Goal: Check status: Check status

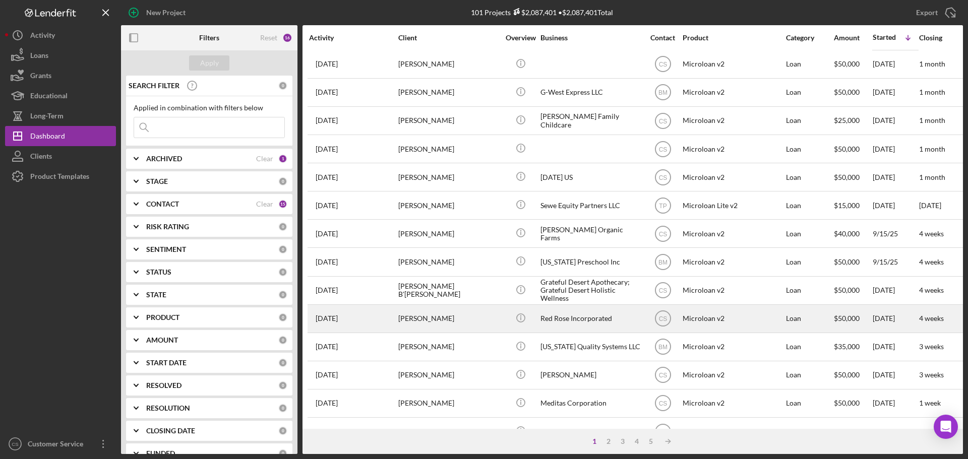
scroll to position [101, 0]
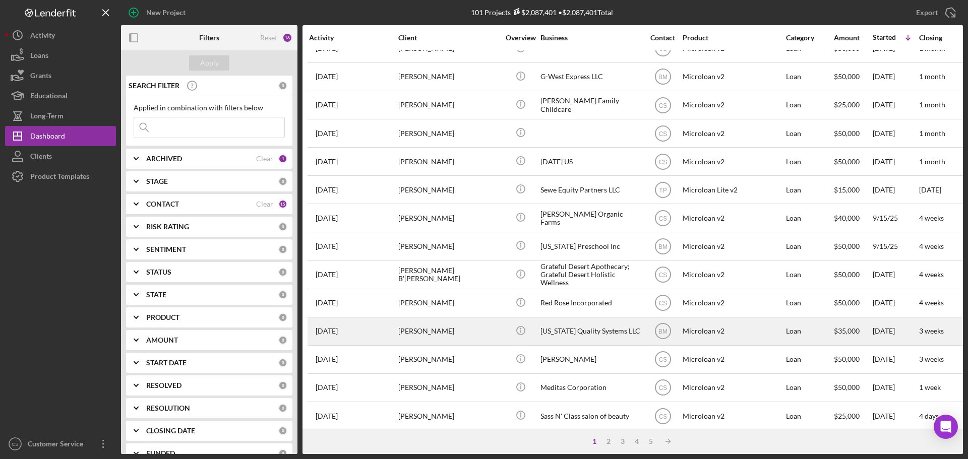
click at [489, 331] on div "[PERSON_NAME]" at bounding box center [448, 331] width 101 height 27
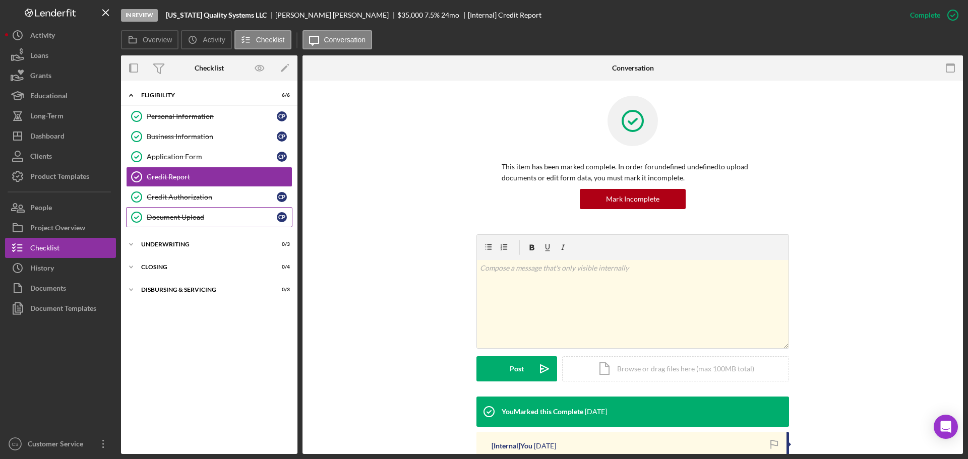
click at [204, 221] on div "Document Upload" at bounding box center [212, 217] width 130 height 8
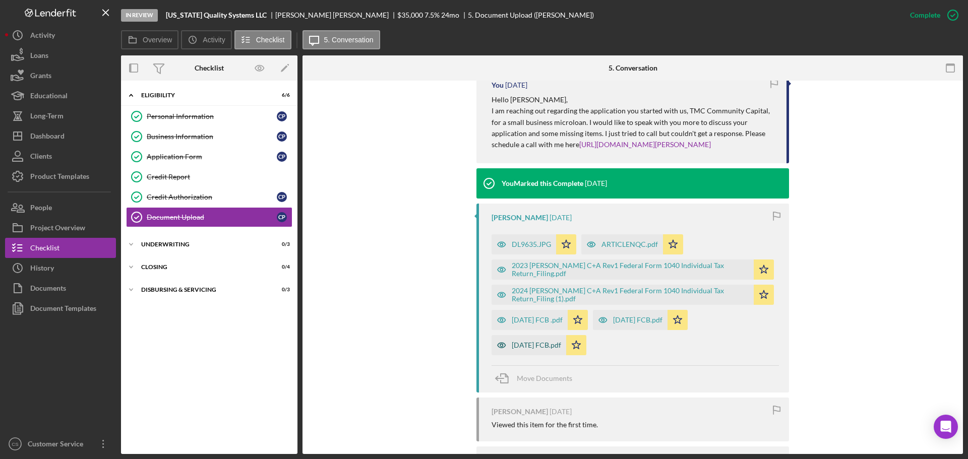
scroll to position [353, 0]
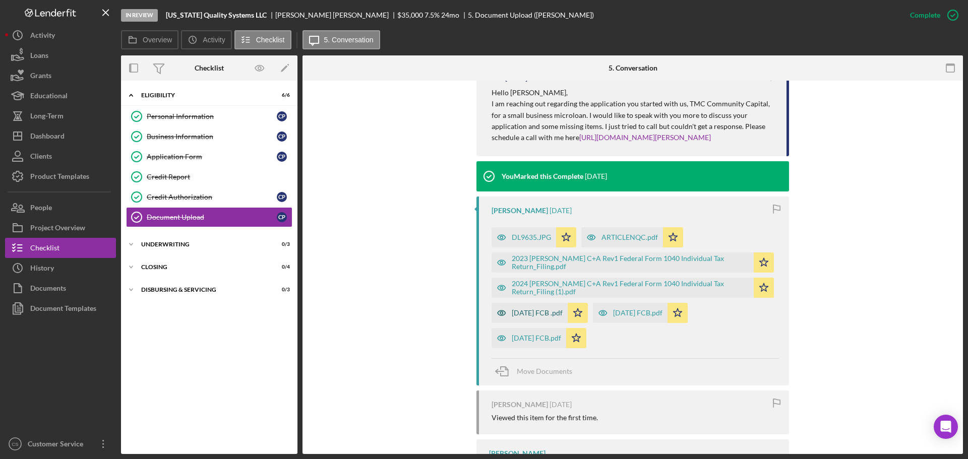
click at [538, 319] on div "[DATE] FCB .pdf" at bounding box center [530, 313] width 76 height 20
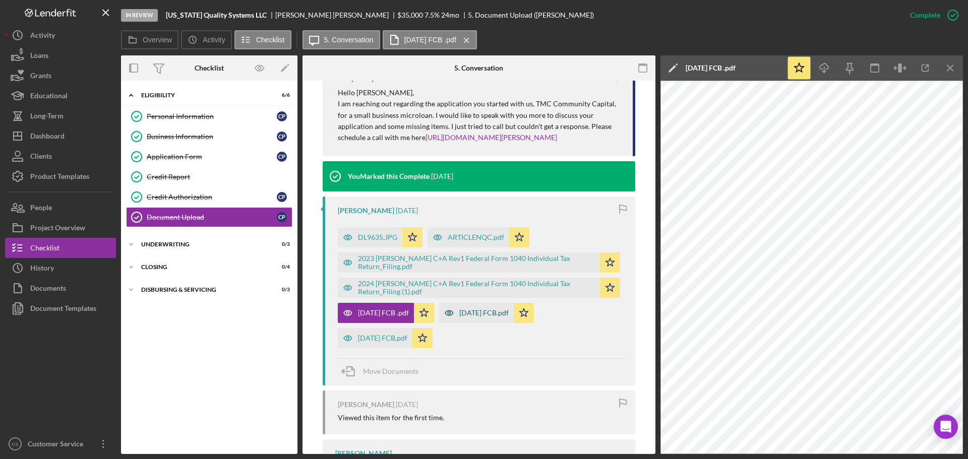
click at [491, 312] on div "[DATE] FCB.pdf" at bounding box center [483, 313] width 49 height 8
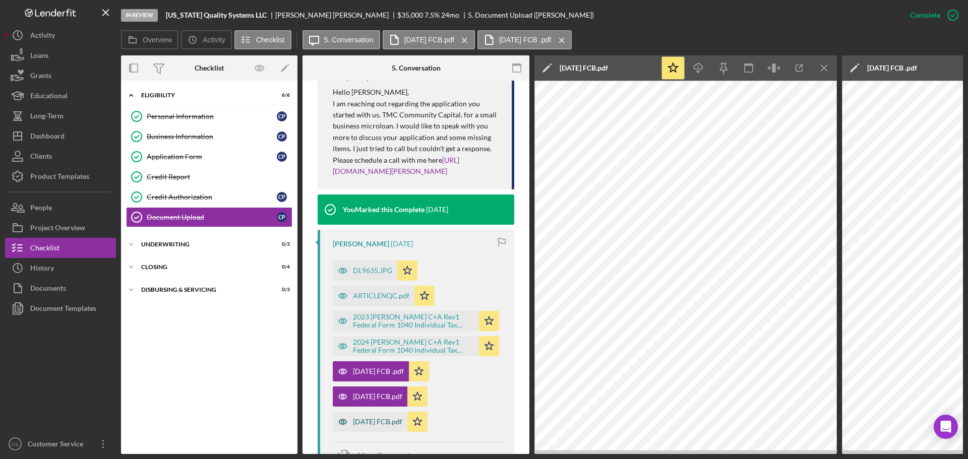
click at [381, 426] on div "[DATE] FCB.pdf" at bounding box center [377, 422] width 49 height 8
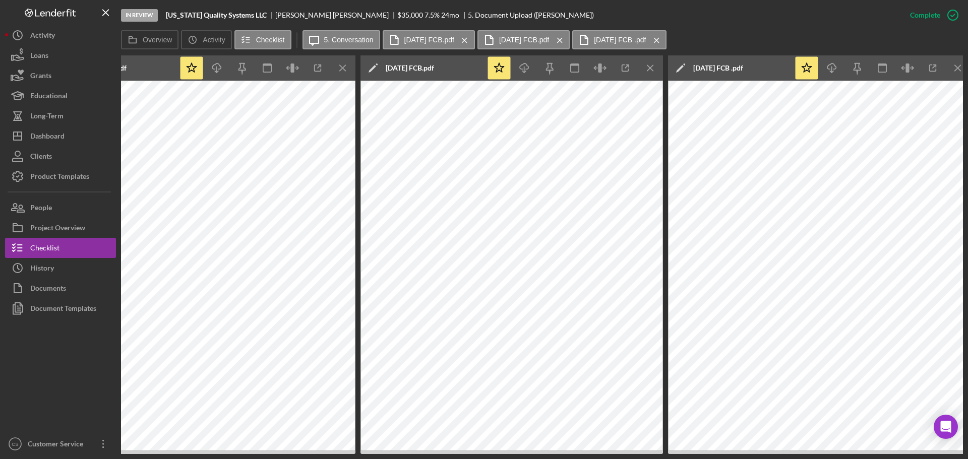
scroll to position [0, 489]
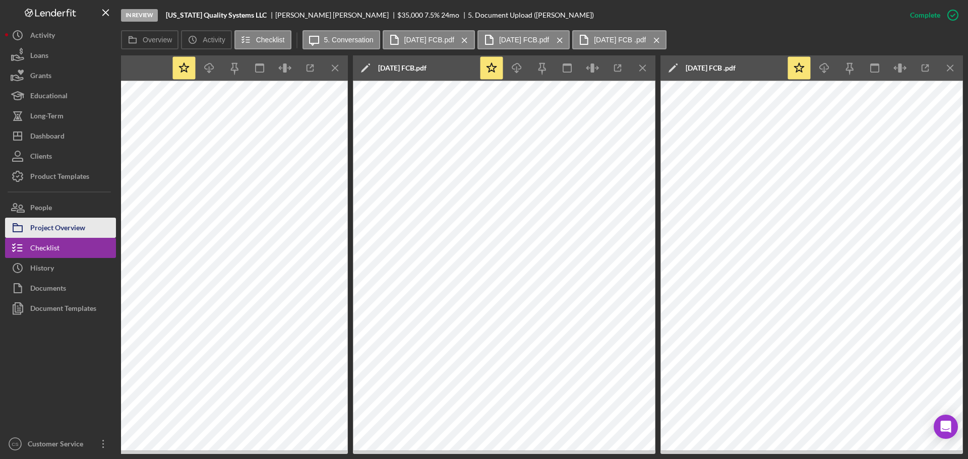
drag, startPoint x: 62, startPoint y: 231, endPoint x: 65, endPoint y: 226, distance: 5.6
click at [62, 231] on div "Project Overview" at bounding box center [57, 229] width 55 height 23
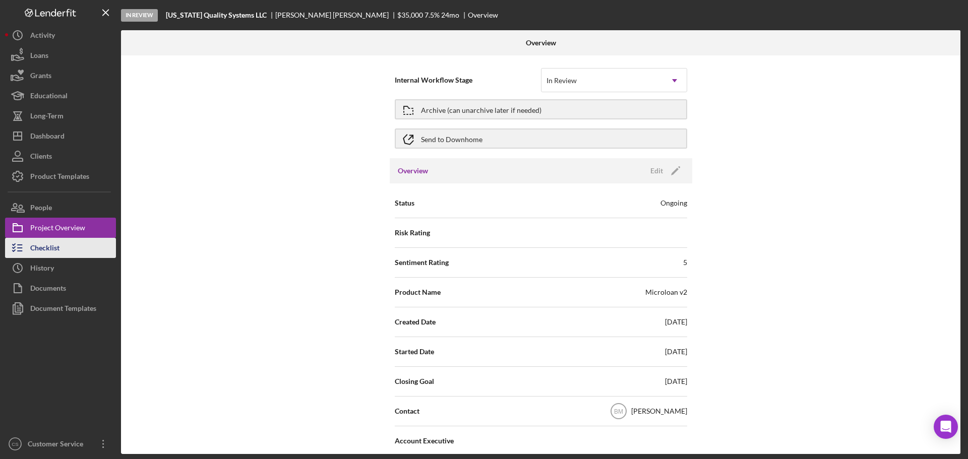
click at [65, 253] on button "Checklist" at bounding box center [60, 248] width 111 height 20
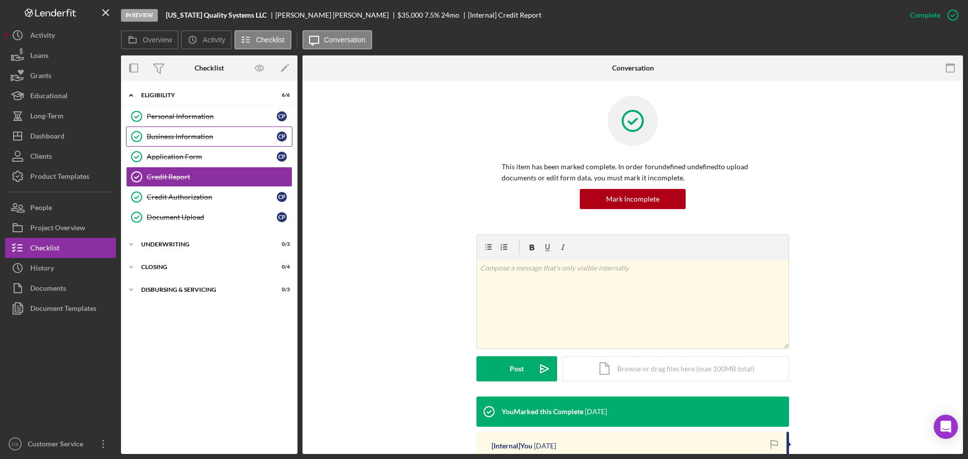
click at [224, 144] on link "Business Information Business Information C P" at bounding box center [209, 137] width 166 height 20
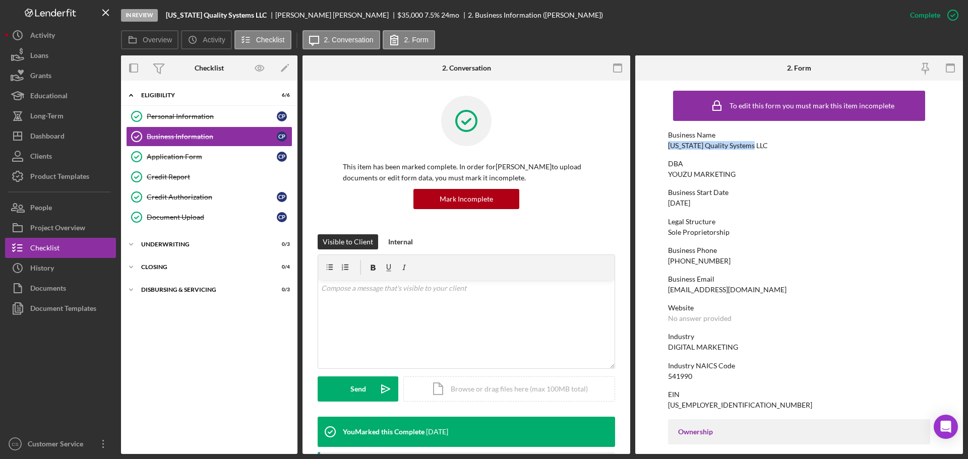
drag, startPoint x: 753, startPoint y: 145, endPoint x: 655, endPoint y: 145, distance: 98.3
click at [655, 145] on form "To edit this form you must mark this item incomplete Business Name [US_STATE] Q…" at bounding box center [799, 268] width 328 height 374
copy div "[US_STATE] Quality Systems LLC"
drag, startPoint x: 741, startPoint y: 178, endPoint x: 669, endPoint y: 171, distance: 72.4
click at [669, 171] on div "DBA YOUZU MARKETING" at bounding box center [799, 169] width 262 height 19
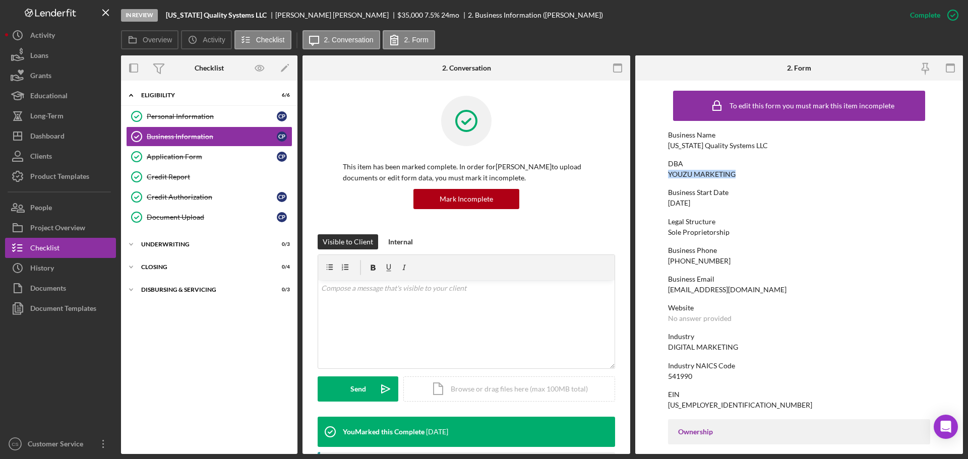
copy div "YOUZU MARKETING"
drag, startPoint x: 205, startPoint y: 199, endPoint x: 210, endPoint y: 192, distance: 8.8
click at [205, 199] on div "Credit Authorization" at bounding box center [212, 197] width 130 height 8
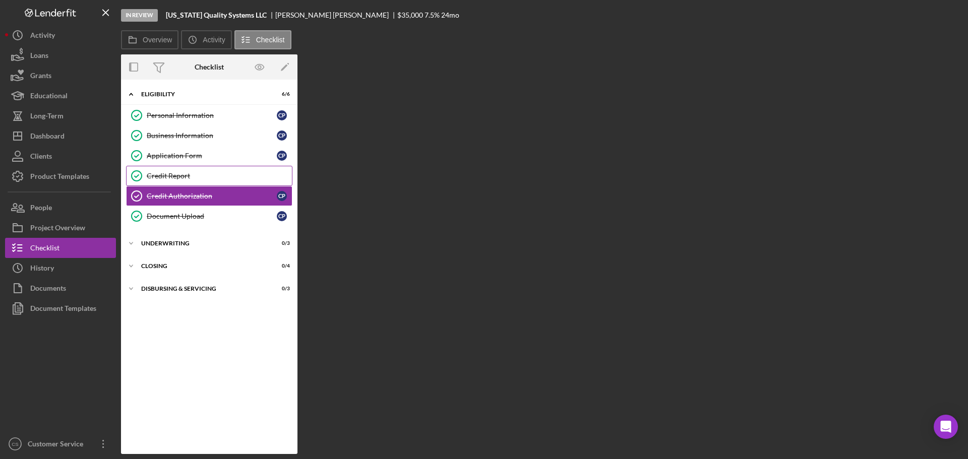
click at [218, 176] on div "Credit Report" at bounding box center [219, 176] width 145 height 8
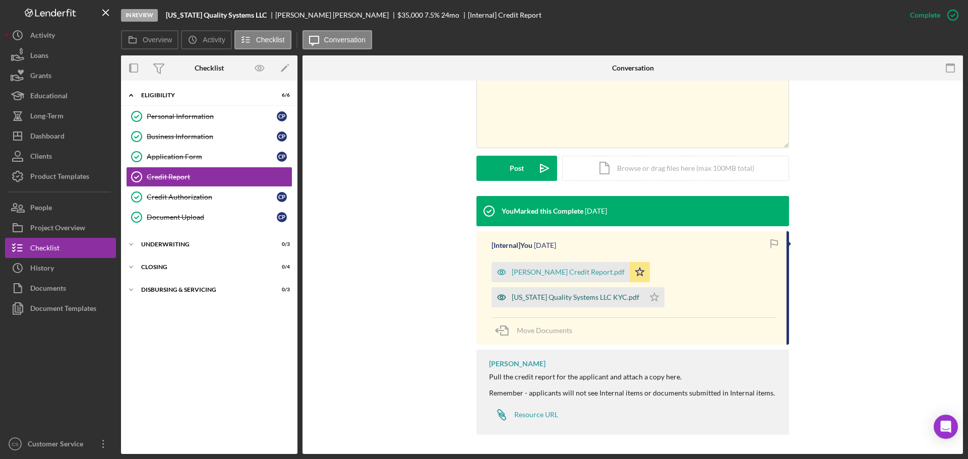
scroll to position [202, 0]
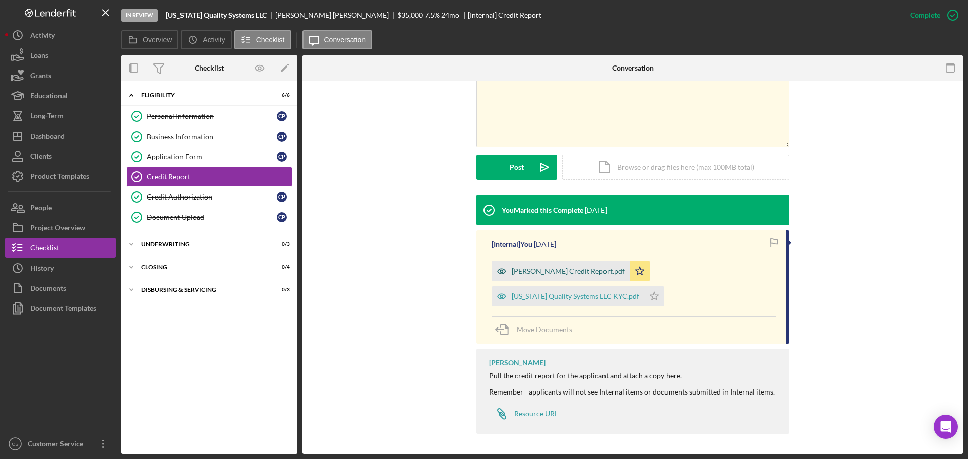
click at [558, 274] on div "[PERSON_NAME] Credit Report.pdf" at bounding box center [568, 271] width 113 height 8
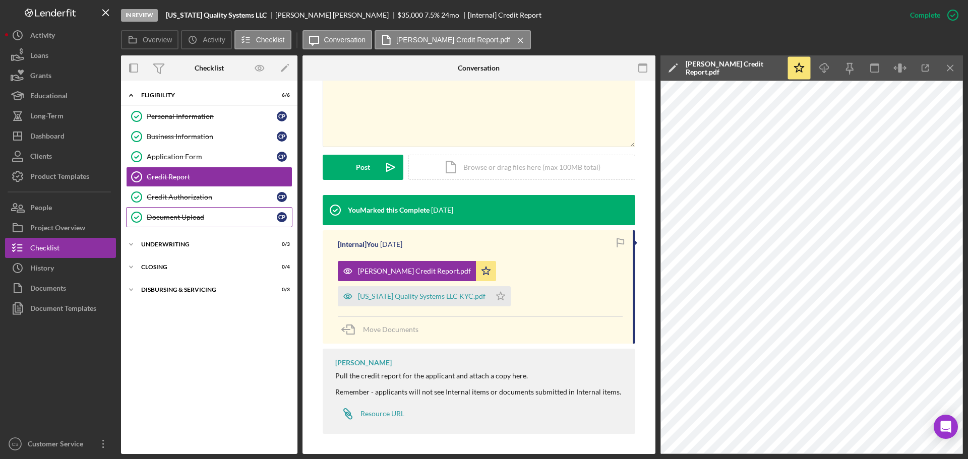
click at [202, 213] on div "Document Upload" at bounding box center [212, 217] width 130 height 8
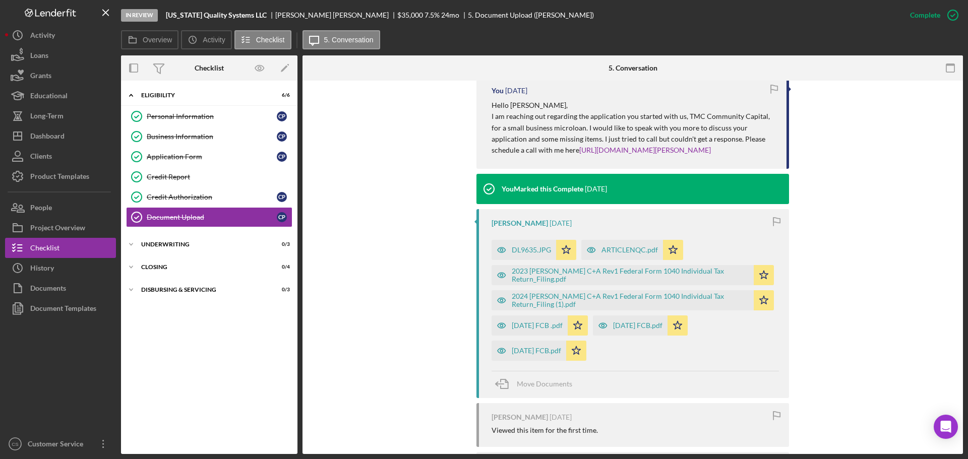
scroll to position [353, 0]
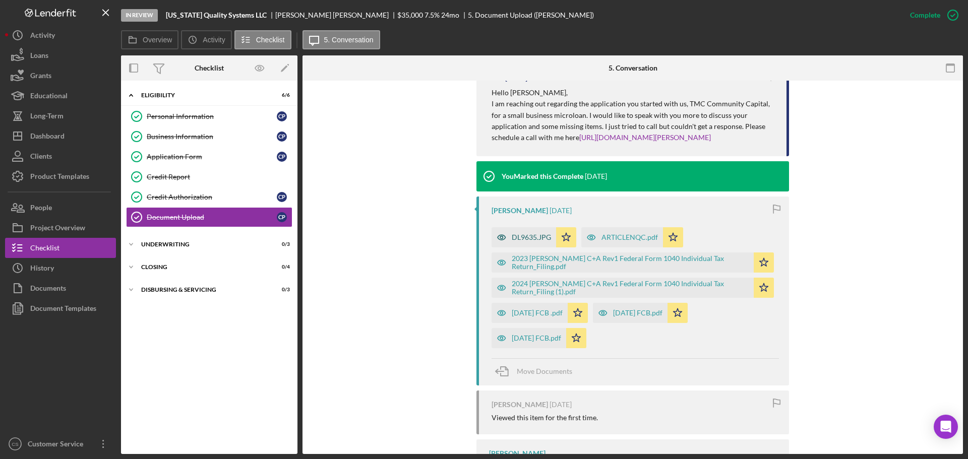
click at [532, 235] on div "DL9635.JPG" at bounding box center [531, 238] width 39 height 8
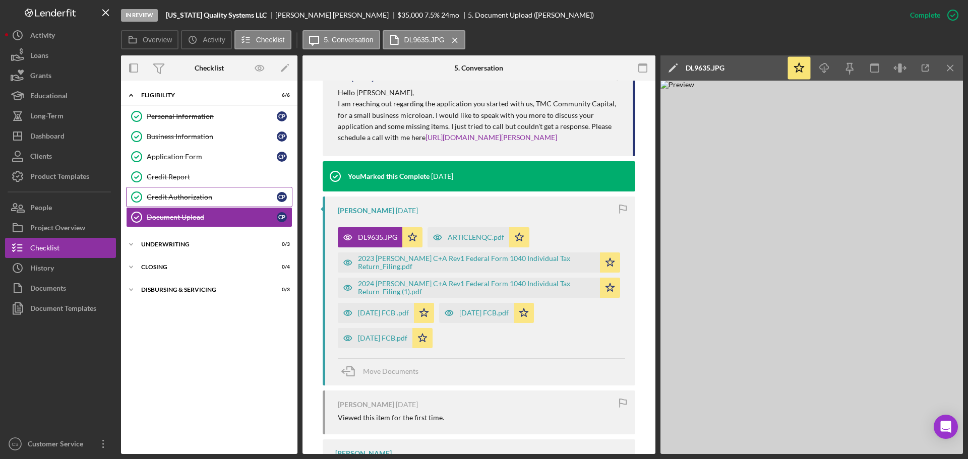
click at [187, 199] on div "Credit Authorization" at bounding box center [212, 197] width 130 height 8
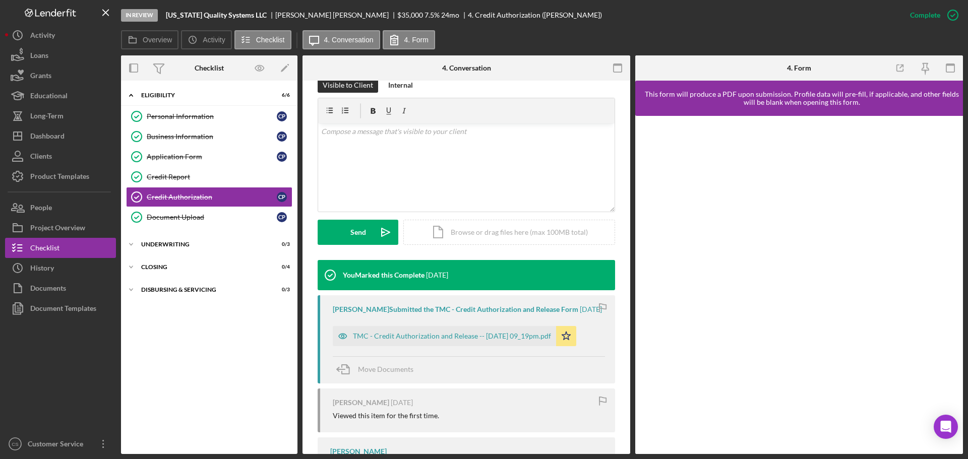
scroll to position [219, 0]
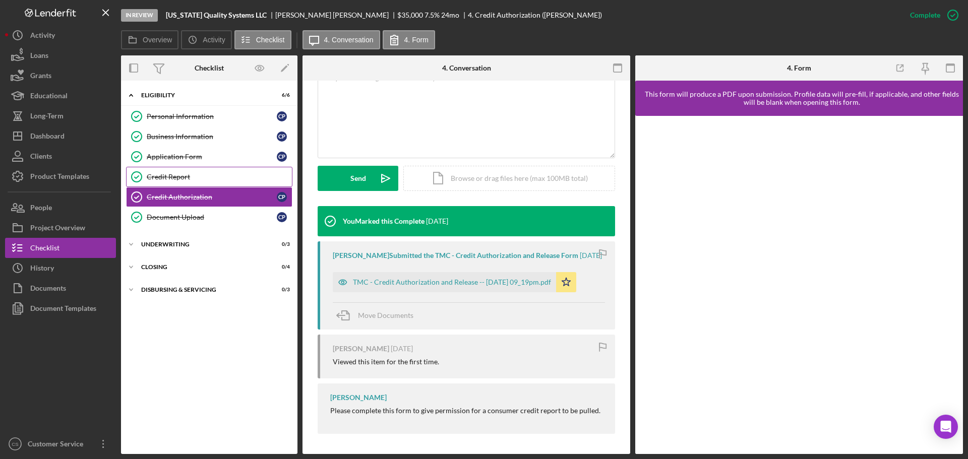
click at [231, 177] on div "Credit Report" at bounding box center [219, 177] width 145 height 8
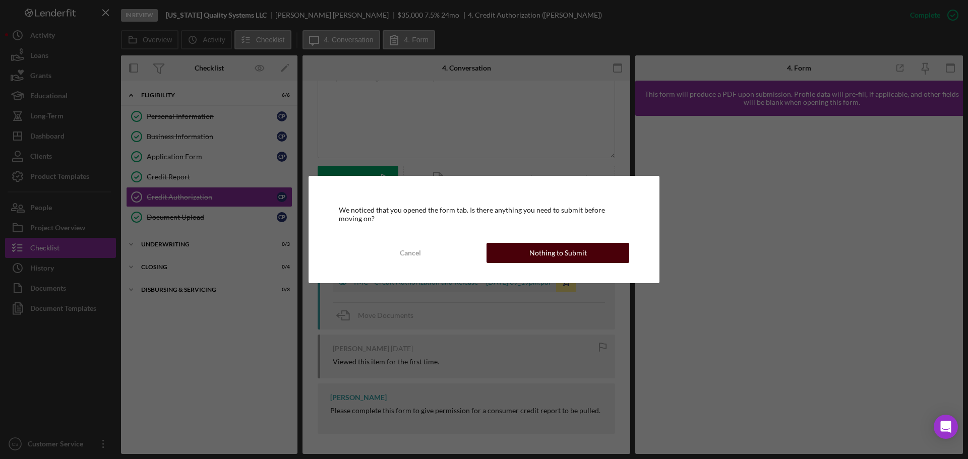
click at [554, 260] on div "Nothing to Submit" at bounding box center [558, 253] width 57 height 20
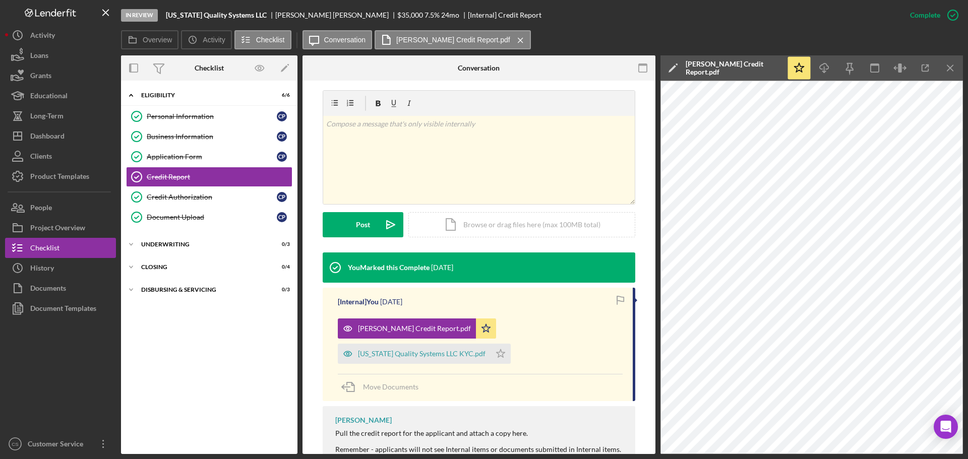
scroll to position [151, 0]
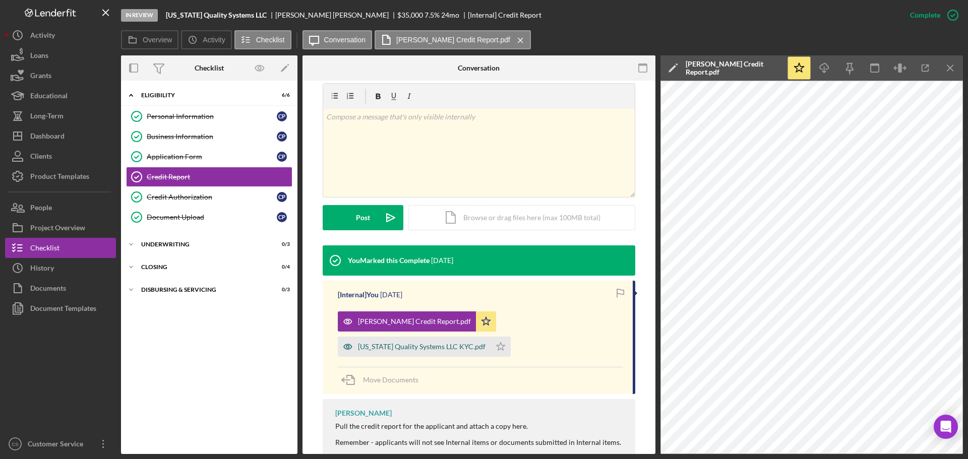
click at [413, 349] on div "[US_STATE] Quality Systems LLC KYC.pdf" at bounding box center [422, 347] width 128 height 8
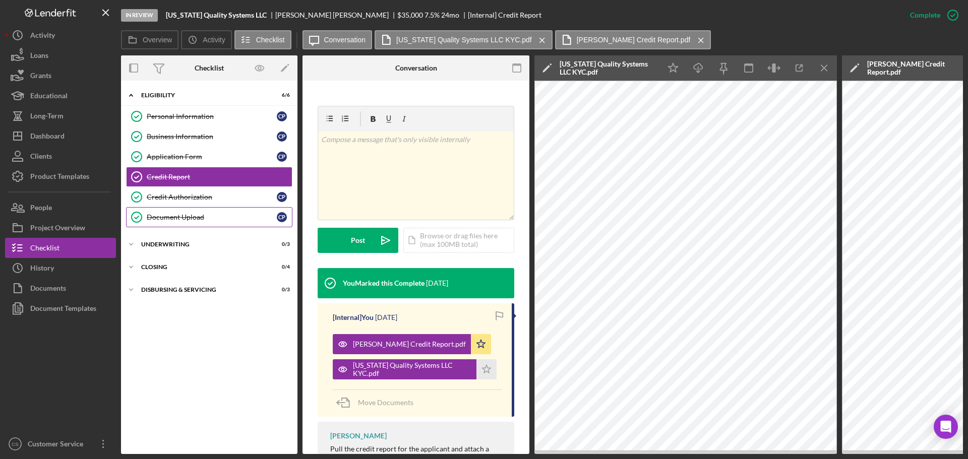
click at [202, 219] on div "Document Upload" at bounding box center [212, 217] width 130 height 8
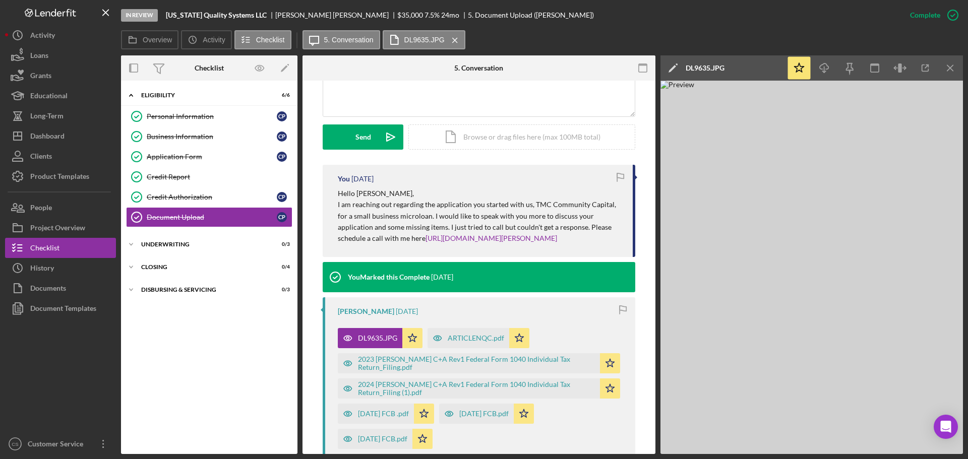
scroll to position [303, 0]
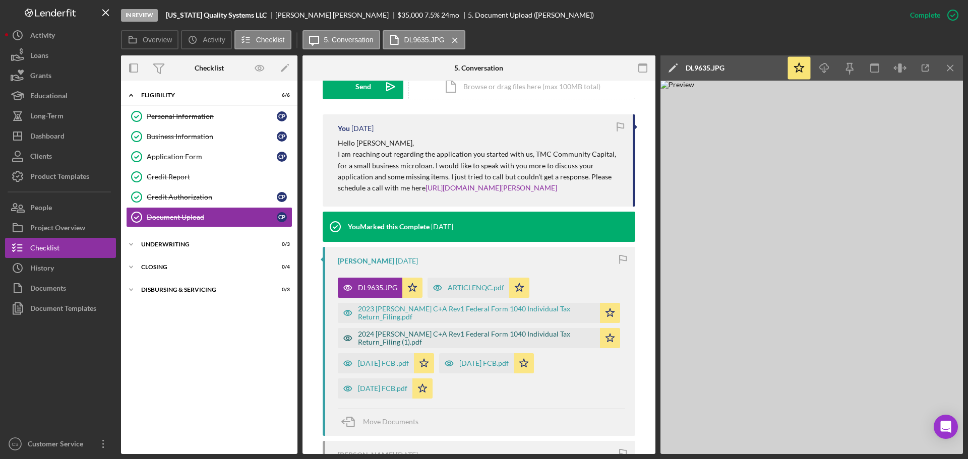
click at [466, 329] on div "2024 [PERSON_NAME] C+A Rev1 Federal Form 1040 Individual Tax Return_Filing (1).…" at bounding box center [469, 338] width 262 height 20
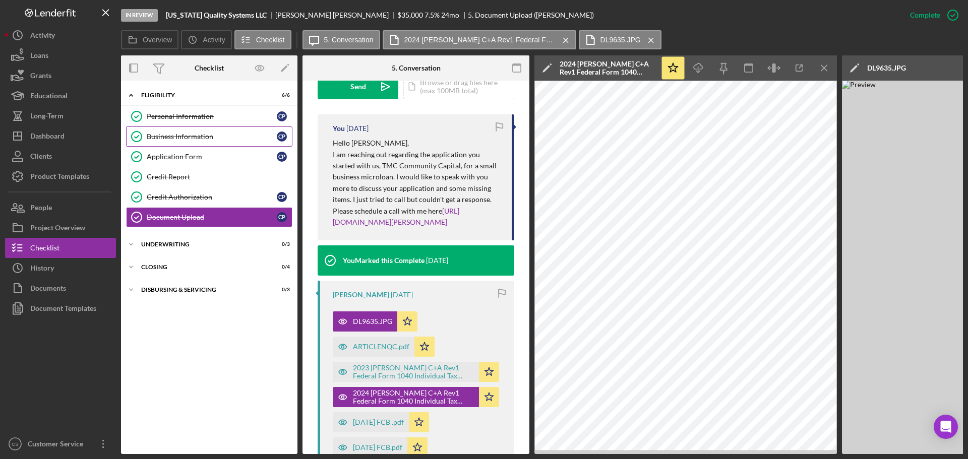
click at [223, 138] on div "Business Information" at bounding box center [212, 137] width 130 height 8
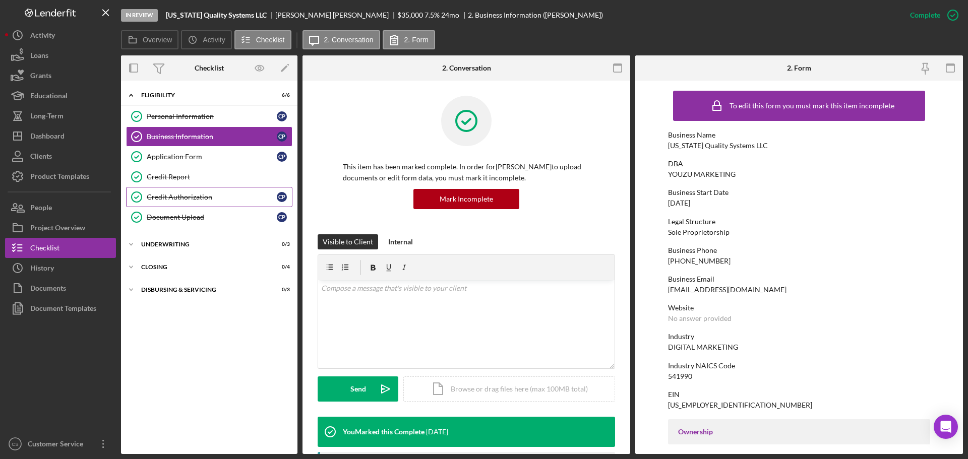
click at [227, 201] on div "Credit Authorization" at bounding box center [212, 197] width 130 height 8
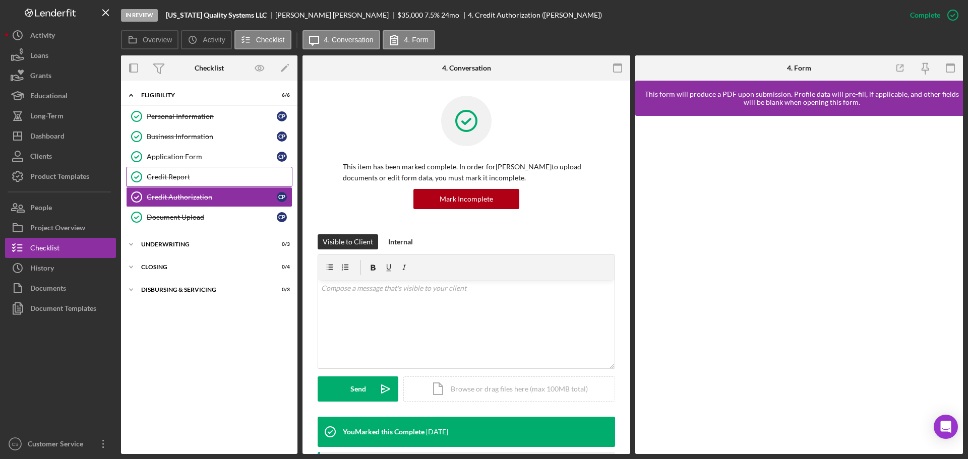
click at [234, 173] on div "Credit Report" at bounding box center [219, 177] width 145 height 8
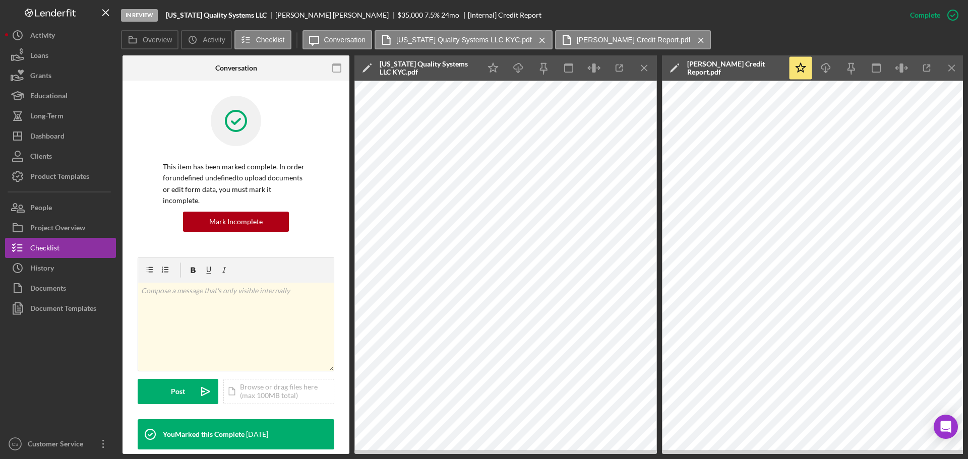
scroll to position [0, 182]
